Goal: Task Accomplishment & Management: Manage account settings

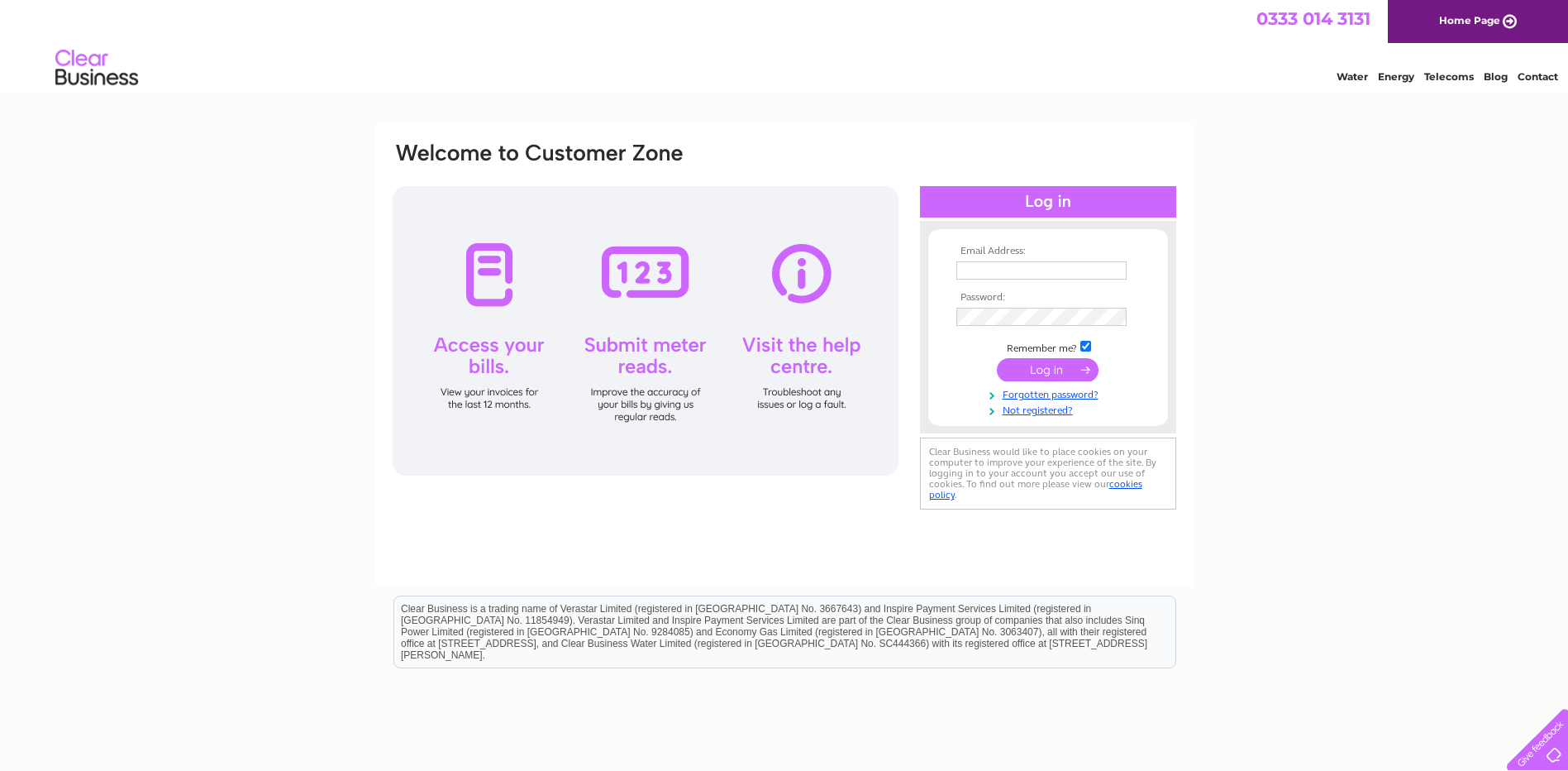
type input "info@mandcjones.co.uk"
click at [1057, 369] on input "submit" at bounding box center [1047, 369] width 102 height 23
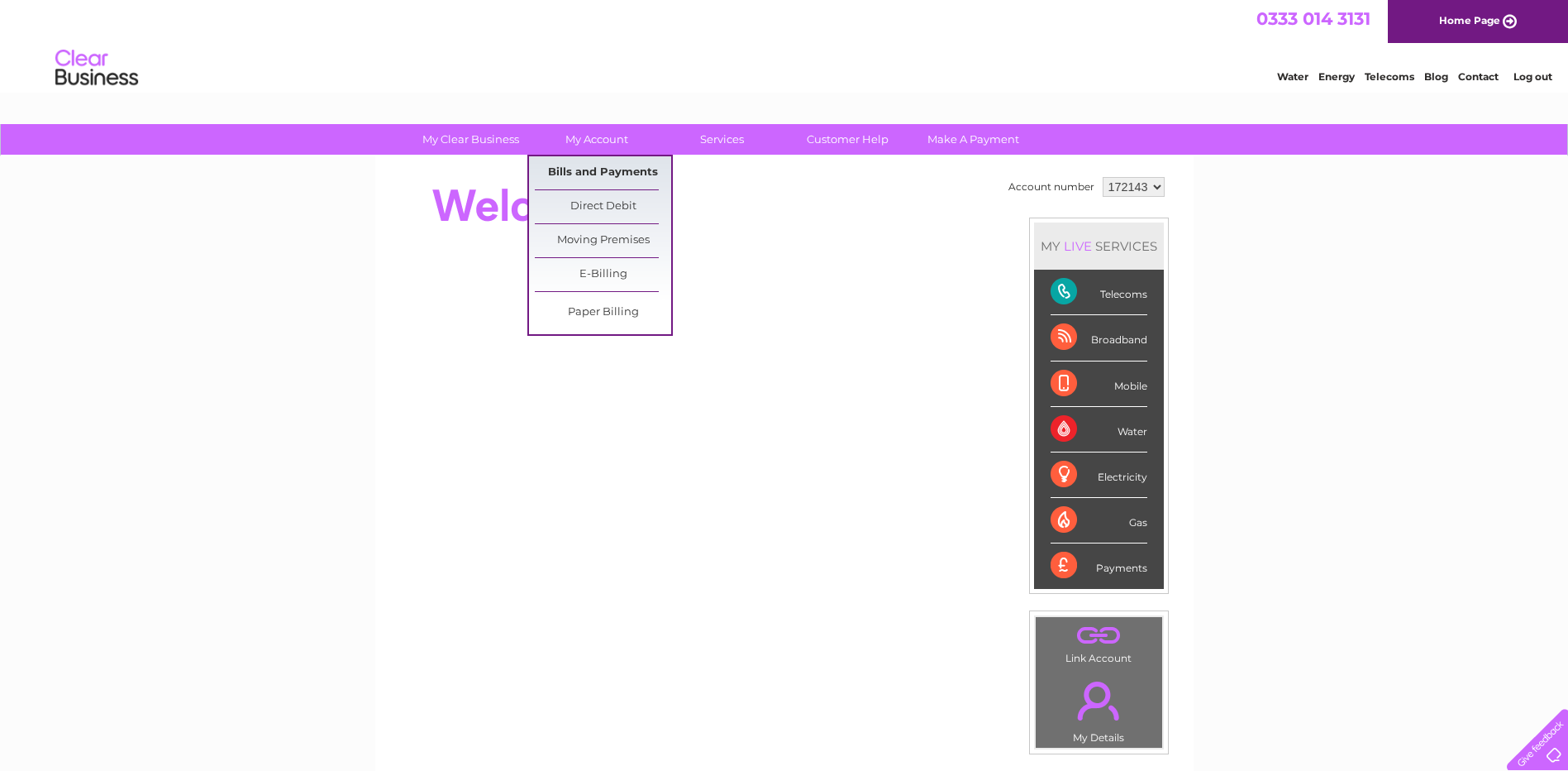
click at [558, 164] on link "Bills and Payments" at bounding box center [603, 173] width 137 height 33
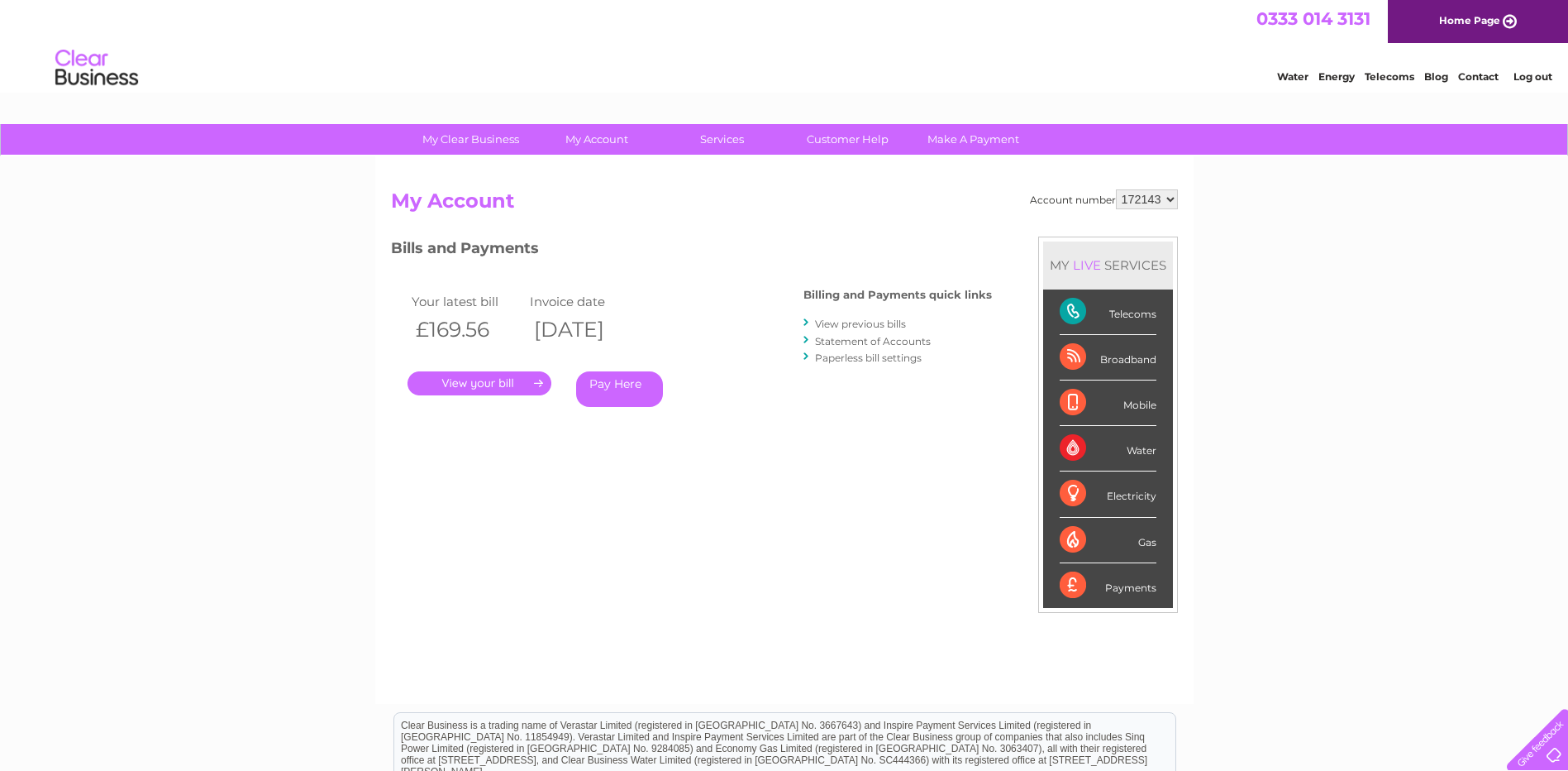
click at [480, 386] on link "." at bounding box center [478, 384] width 143 height 24
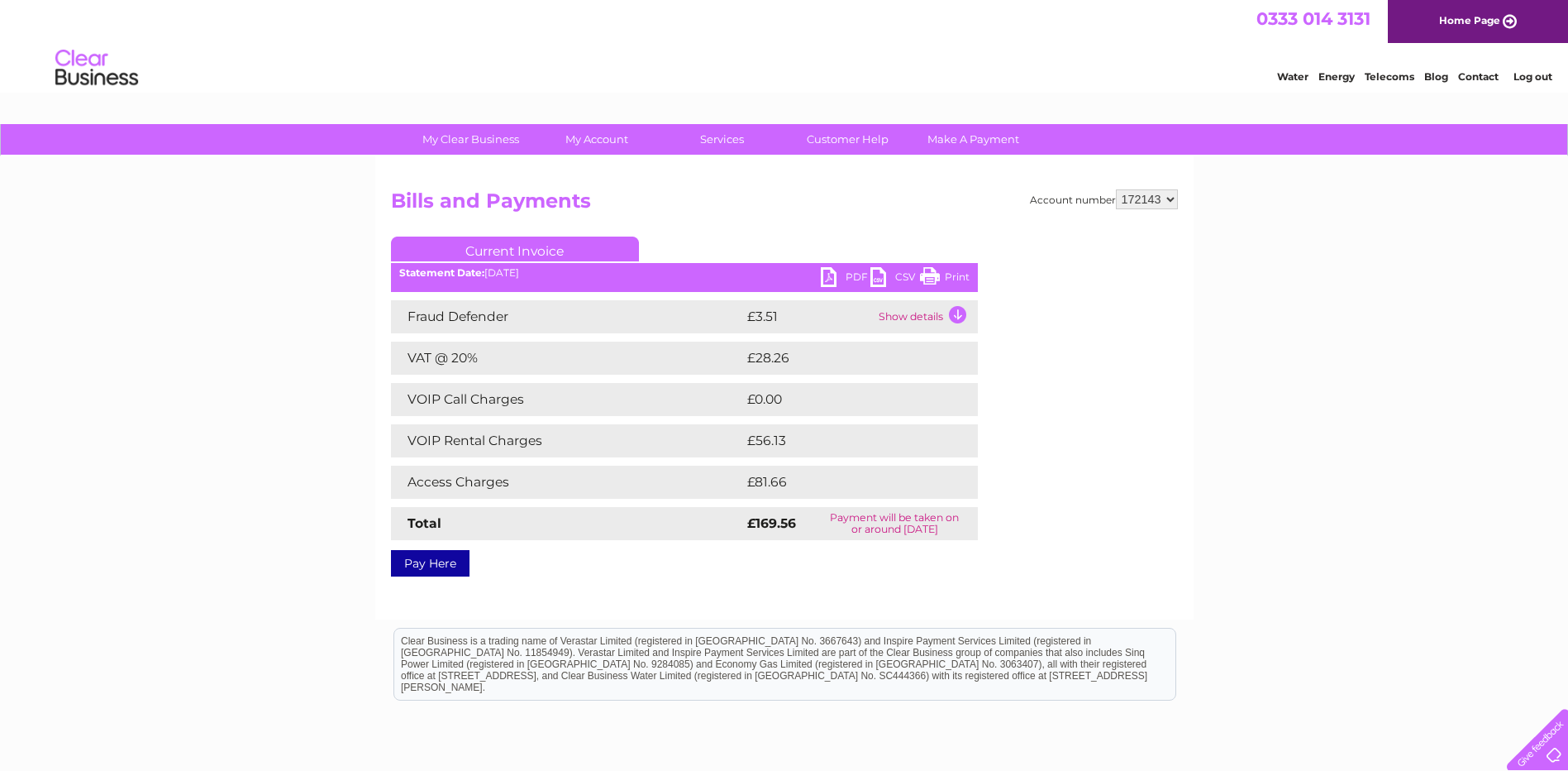
click at [848, 276] on link "PDF" at bounding box center [845, 279] width 50 height 24
